Goal: Obtain resource: Obtain resource

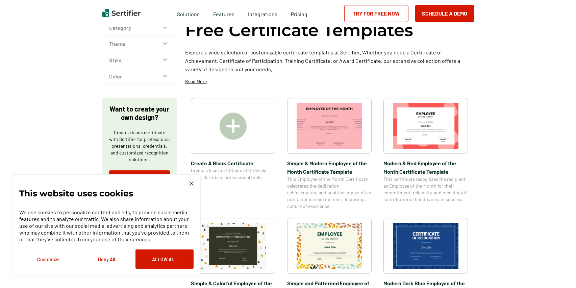
scroll to position [53, 0]
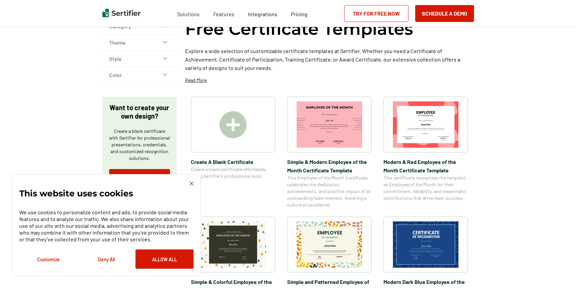
click at [194, 182] on div "This website uses cookies We use cookies to personalize content and ads, to pro…" at bounding box center [106, 225] width 189 height 102
click at [192, 183] on img at bounding box center [191, 183] width 4 height 4
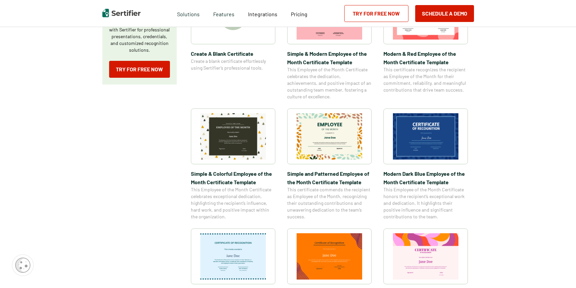
scroll to position [0, 0]
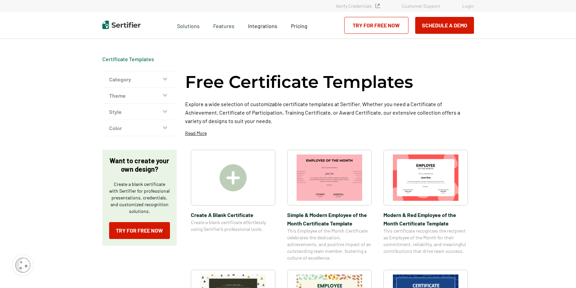
click at [165, 78] on icon "button" at bounding box center [165, 78] width 4 height 5
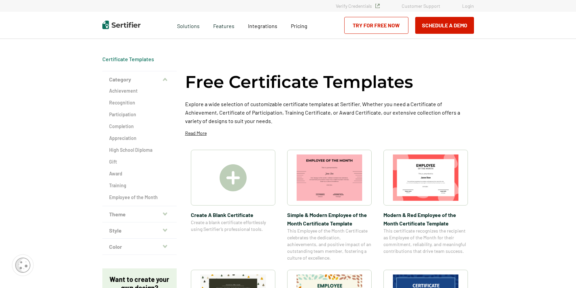
click at [165, 78] on icon "button" at bounding box center [165, 79] width 4 height 5
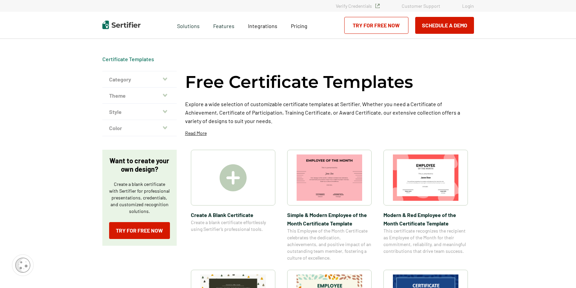
click at [165, 78] on icon "button" at bounding box center [165, 78] width 4 height 5
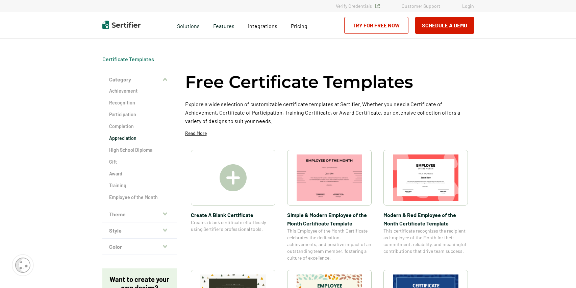
click at [124, 137] on h2 "Appreciation" at bounding box center [139, 138] width 61 height 7
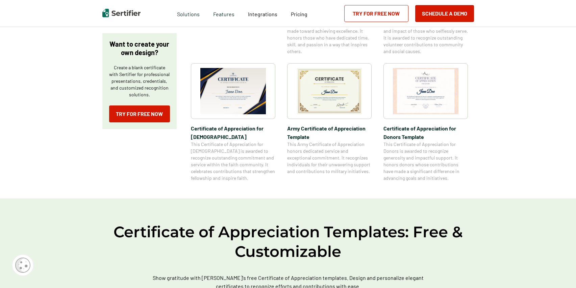
scroll to position [236, 0]
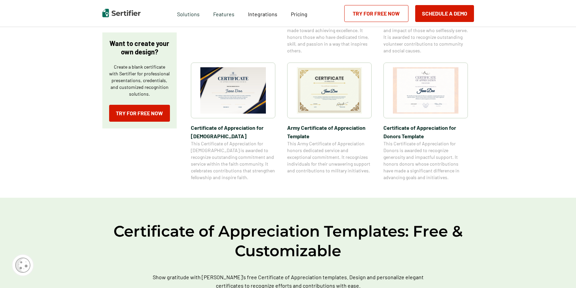
click at [349, 88] on img at bounding box center [330, 90] width 66 height 46
